Goal: Task Accomplishment & Management: Manage account settings

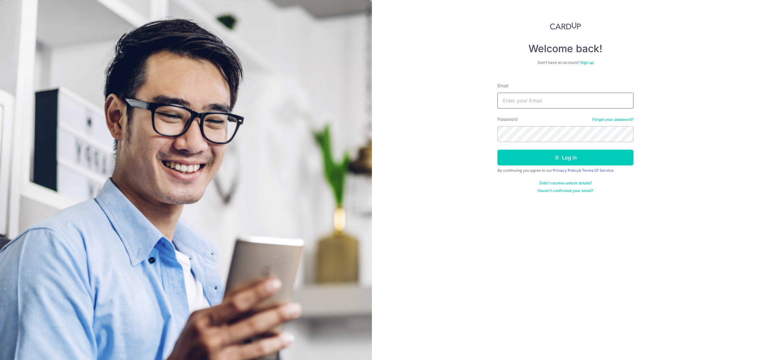
click at [530, 101] on input "Email" at bounding box center [565, 101] width 136 height 16
type input "[EMAIL_ADDRESS][DOMAIN_NAME]"
click at [564, 155] on button "Log in" at bounding box center [565, 158] width 136 height 16
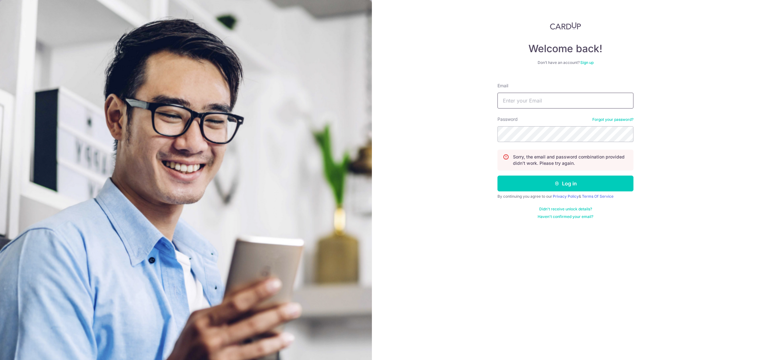
click at [544, 100] on input "Email" at bounding box center [565, 101] width 136 height 16
type input "[EMAIL_ADDRESS][DOMAIN_NAME]"
click at [591, 182] on button "Log in" at bounding box center [565, 183] width 136 height 16
click at [549, 107] on input "Email" at bounding box center [565, 101] width 136 height 16
type input "[EMAIL_ADDRESS][DOMAIN_NAME]"
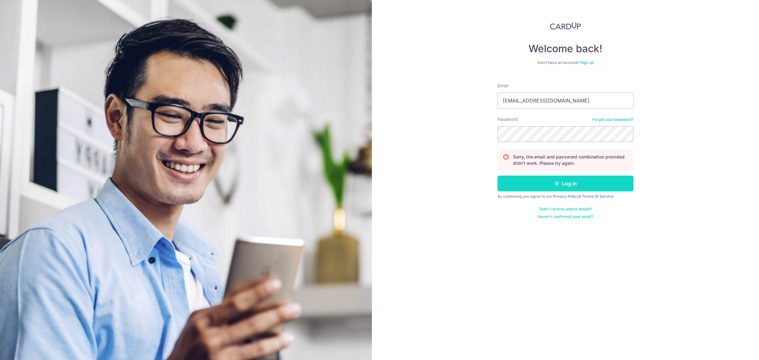
click at [563, 184] on button "Log in" at bounding box center [565, 183] width 136 height 16
click at [603, 119] on link "Forgot your password?" at bounding box center [612, 119] width 41 height 5
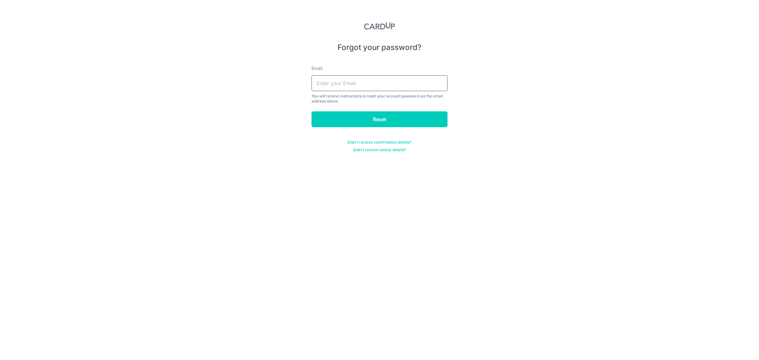
click at [402, 86] on input "text" at bounding box center [379, 83] width 136 height 16
type input "[EMAIL_ADDRESS][DOMAIN_NAME]"
click at [370, 120] on input "Reset" at bounding box center [379, 119] width 136 height 16
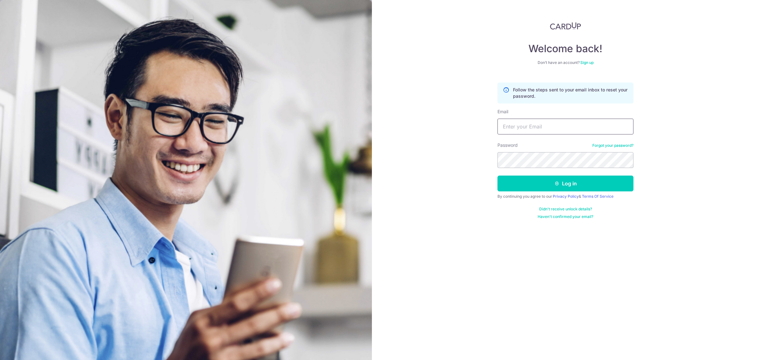
click at [522, 122] on input "Email" at bounding box center [565, 127] width 136 height 16
type input "[EMAIL_ADDRESS][DOMAIN_NAME]"
click at [584, 188] on button "Log in" at bounding box center [565, 183] width 136 height 16
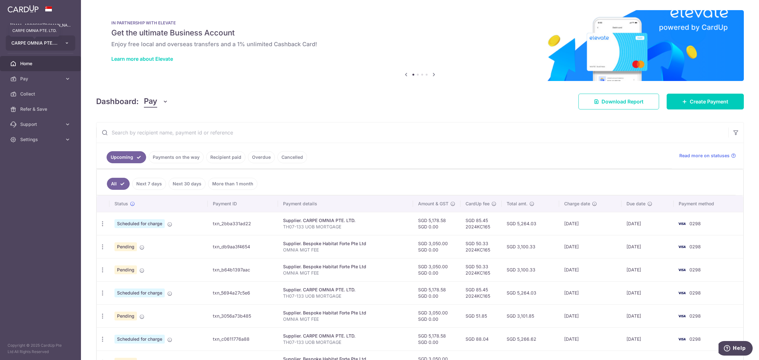
click at [42, 44] on span "CARPE OMNIA PTE. LTD." at bounding box center [34, 43] width 47 height 6
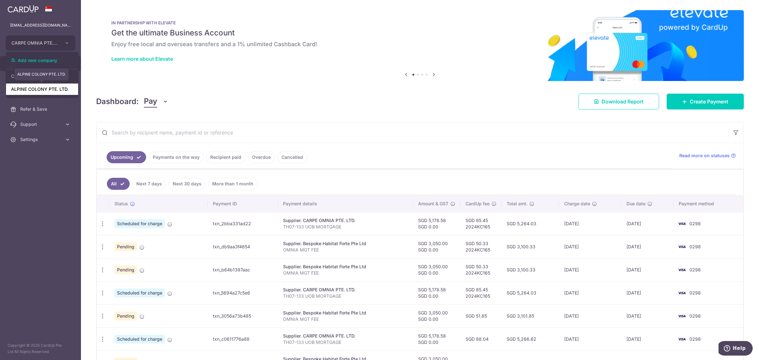
click at [42, 89] on link "ALPINE COLONY PTE. LTD." at bounding box center [42, 88] width 72 height 11
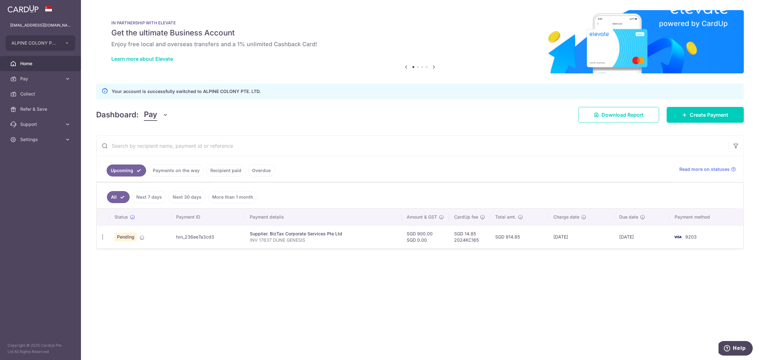
click at [154, 269] on div "× Pause Schedule Pause all future payments in this series Pause just this one p…" at bounding box center [420, 180] width 678 height 360
click at [239, 297] on div "× Pause Schedule Pause all future payments in this series Pause just this one p…" at bounding box center [420, 180] width 678 height 360
